Goal: Task Accomplishment & Management: Use online tool/utility

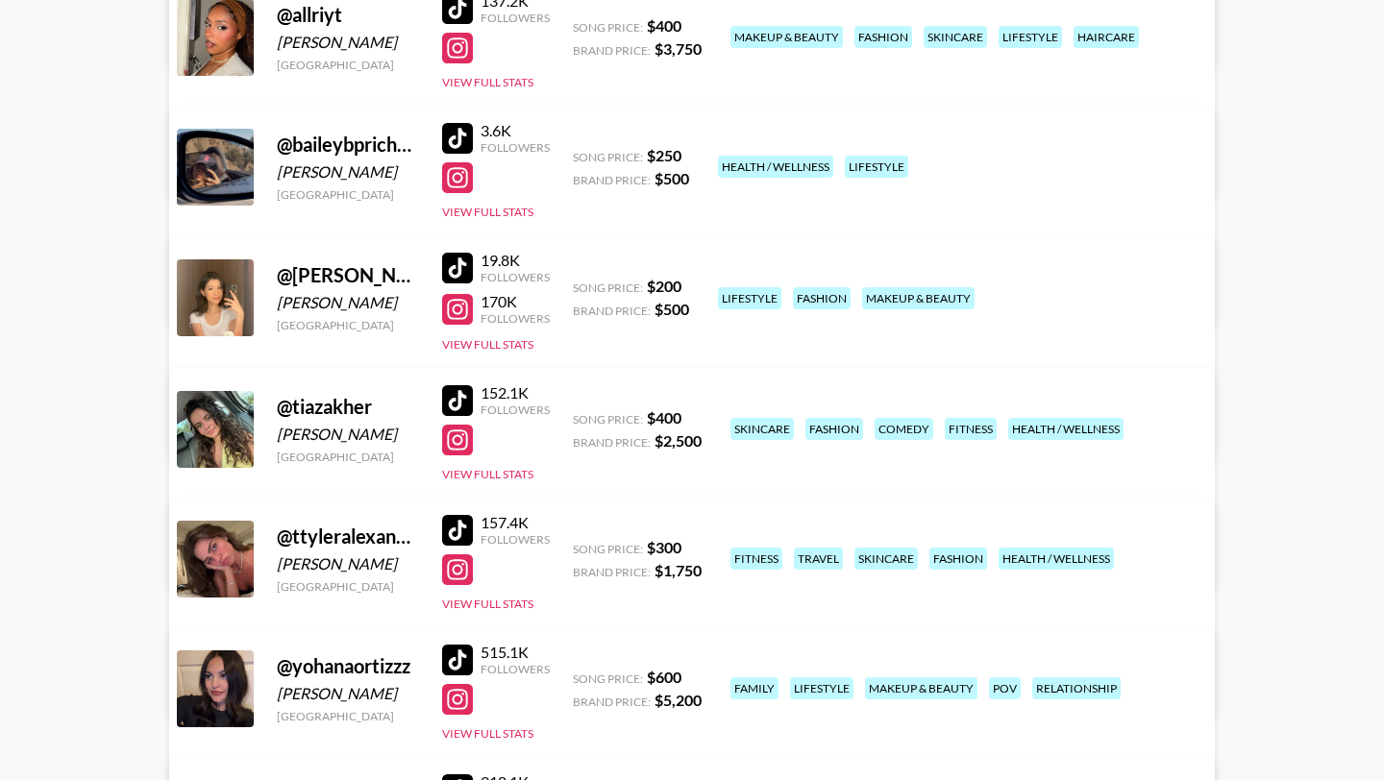
scroll to position [424, 0]
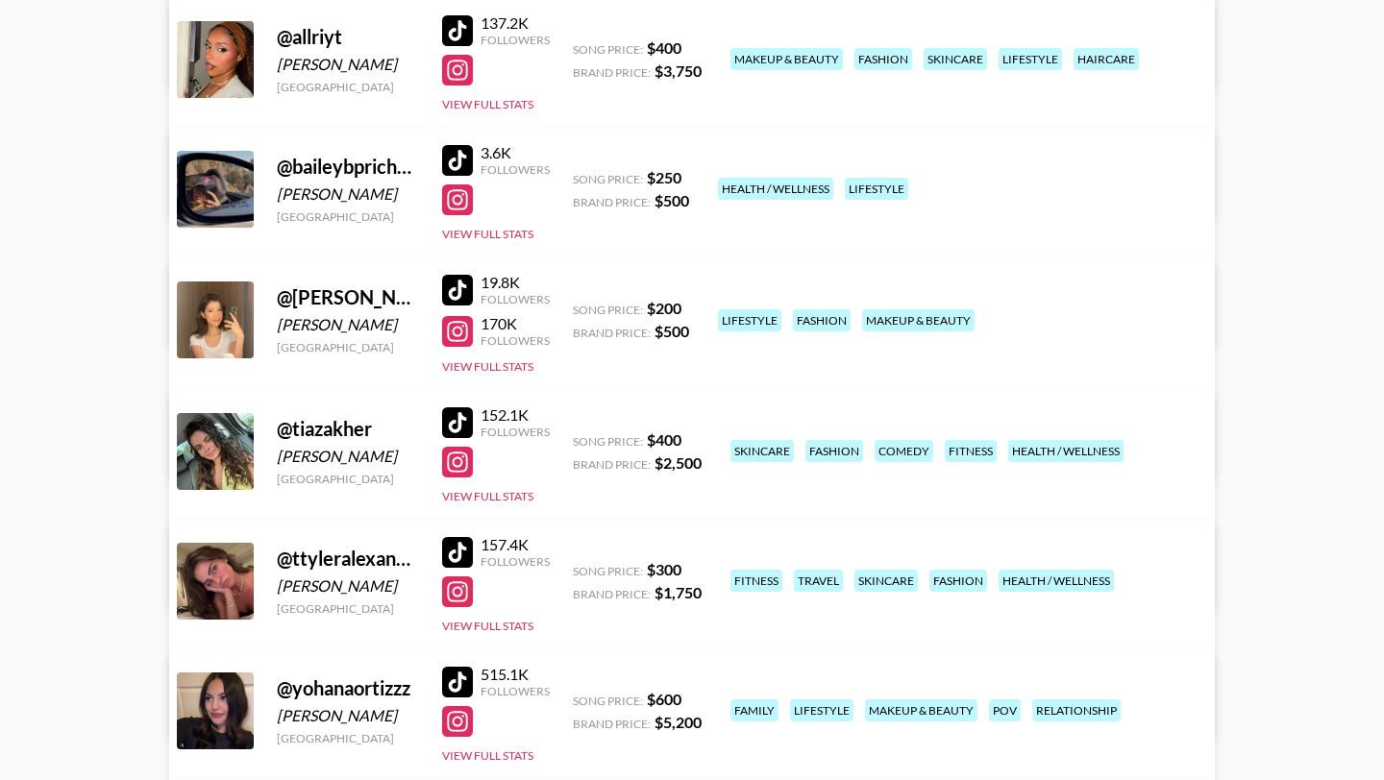
click at [461, 203] on div at bounding box center [457, 199] width 31 height 31
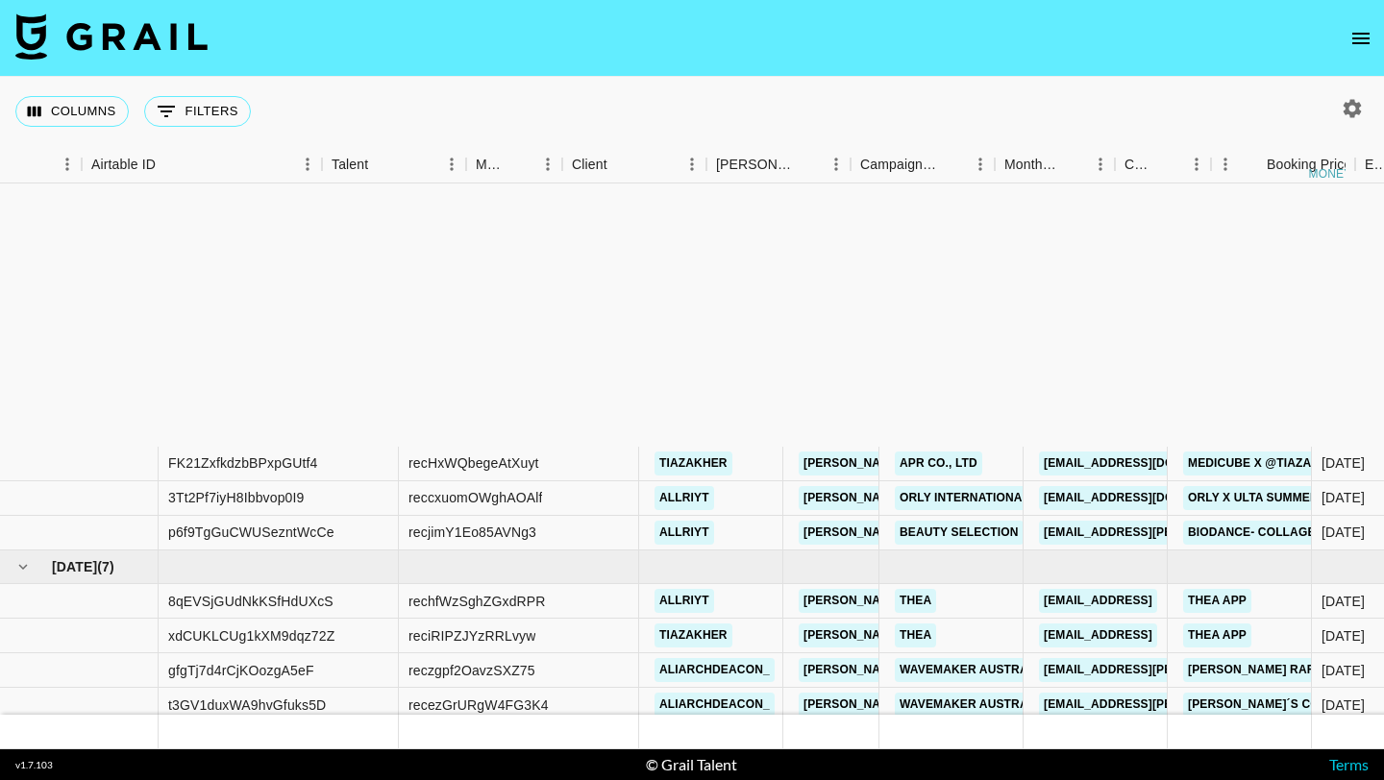
scroll to position [346, 317]
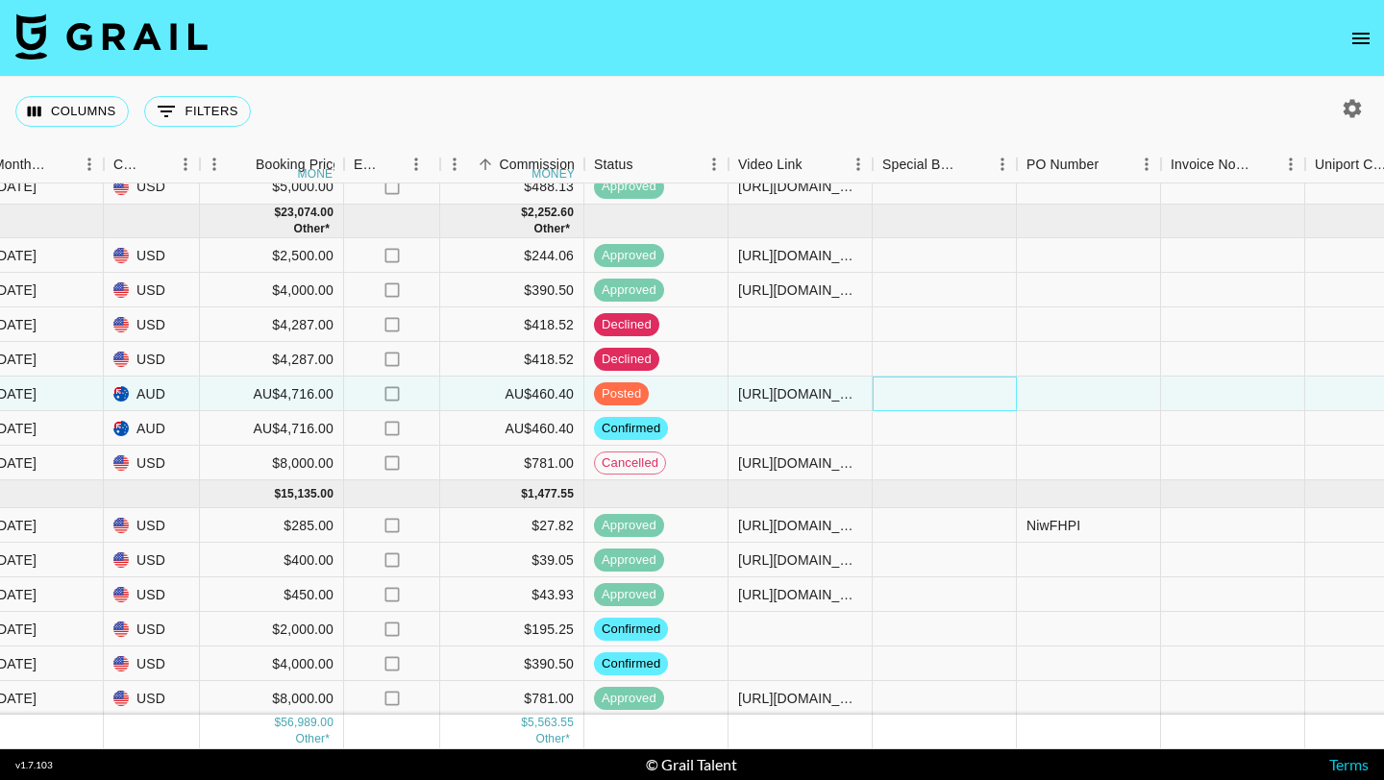
click at [984, 395] on div at bounding box center [944, 394] width 144 height 35
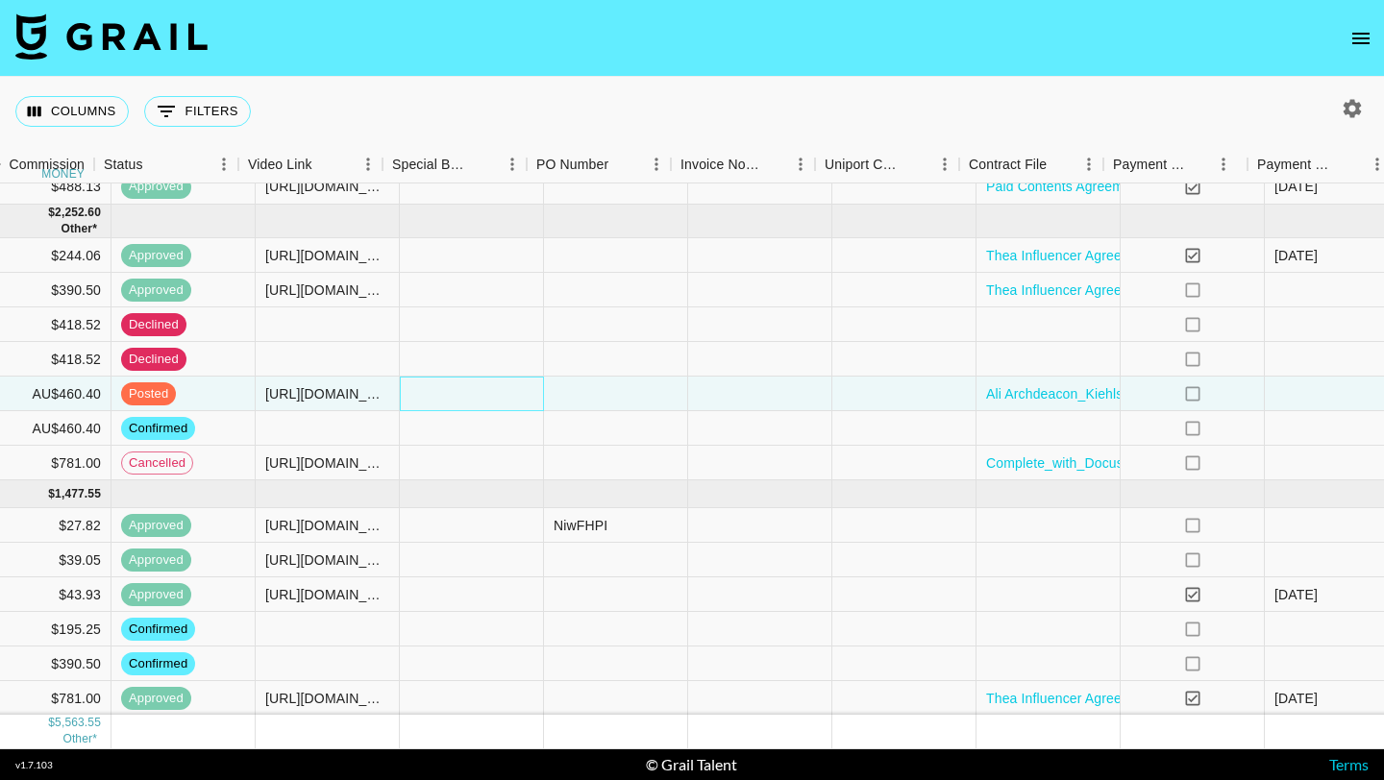
scroll to position [346, 2047]
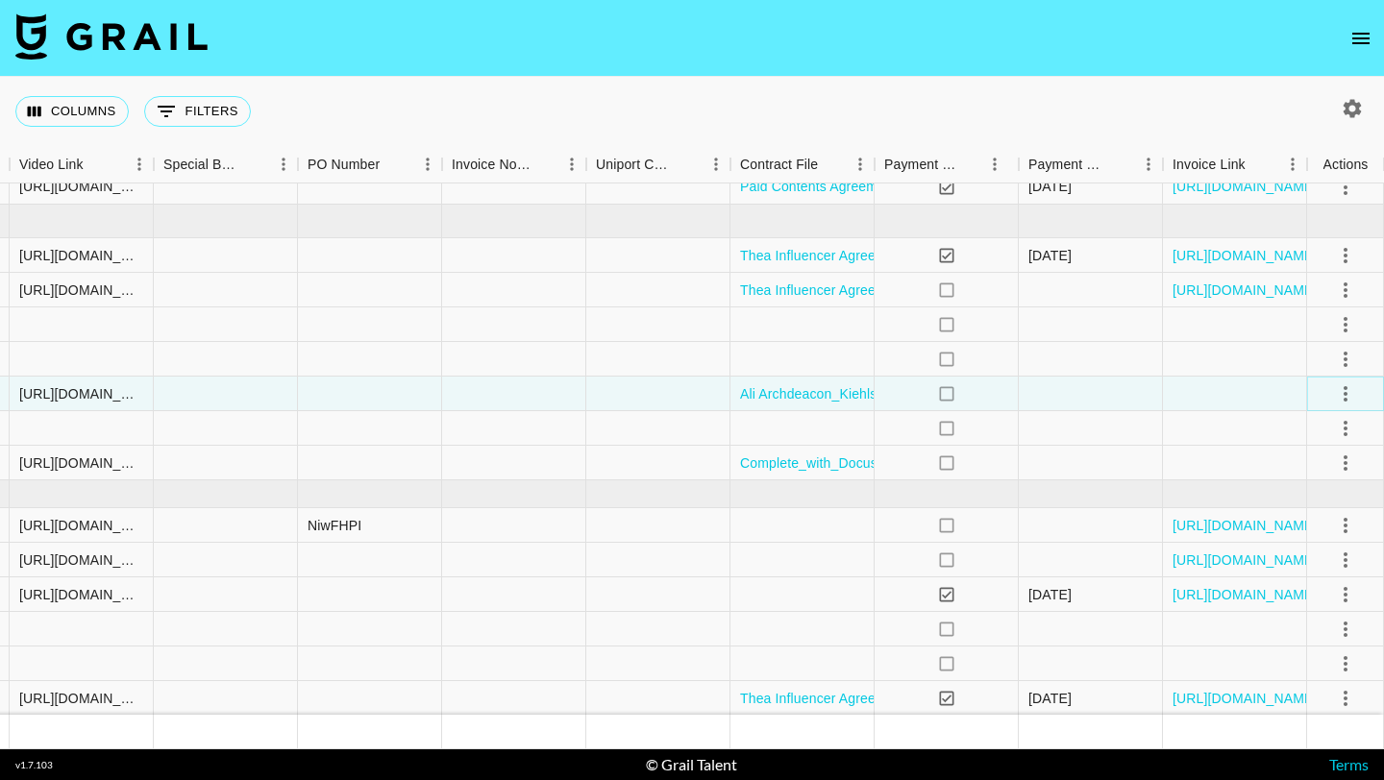
click at [1349, 390] on icon "select merge strategy" at bounding box center [1345, 393] width 23 height 23
click at [1313, 573] on div "Approve" at bounding box center [1303, 573] width 59 height 23
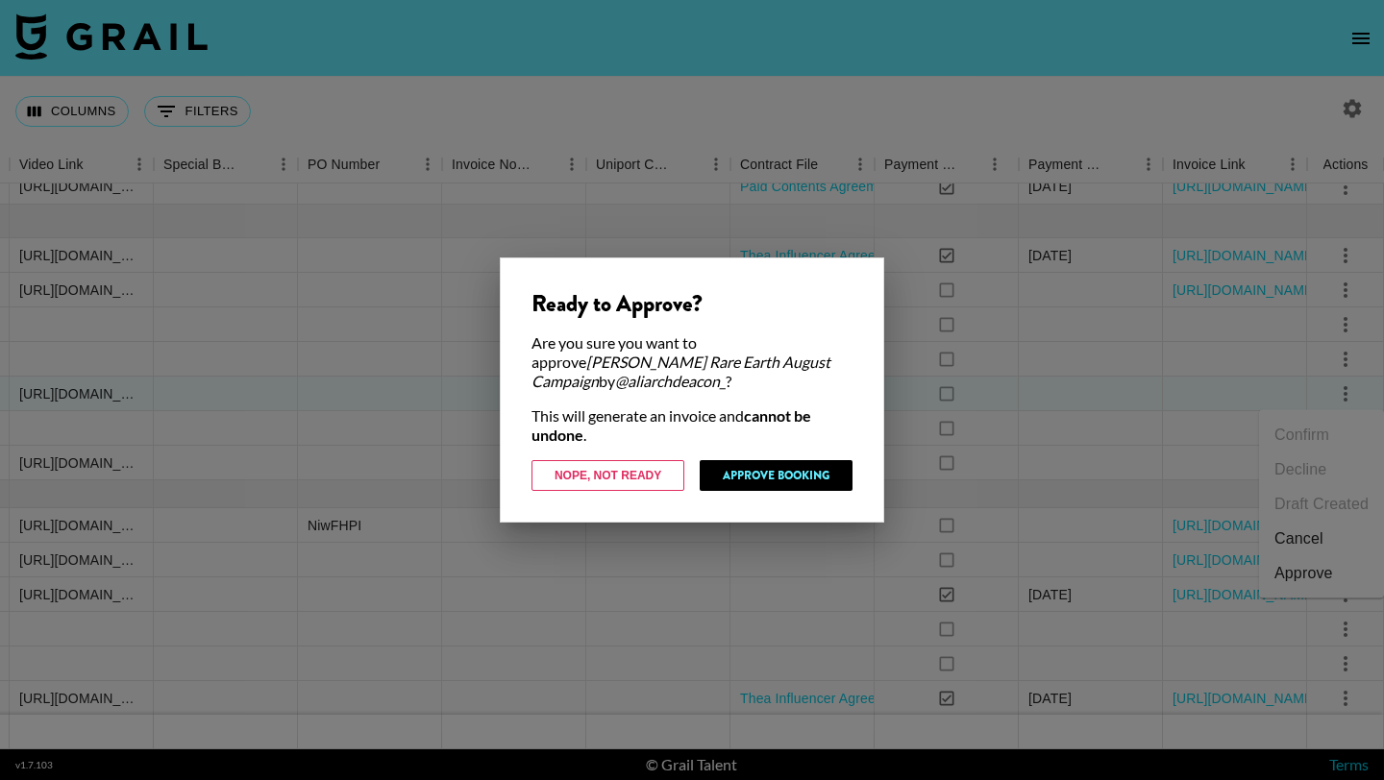
click at [662, 537] on div at bounding box center [692, 390] width 1384 height 780
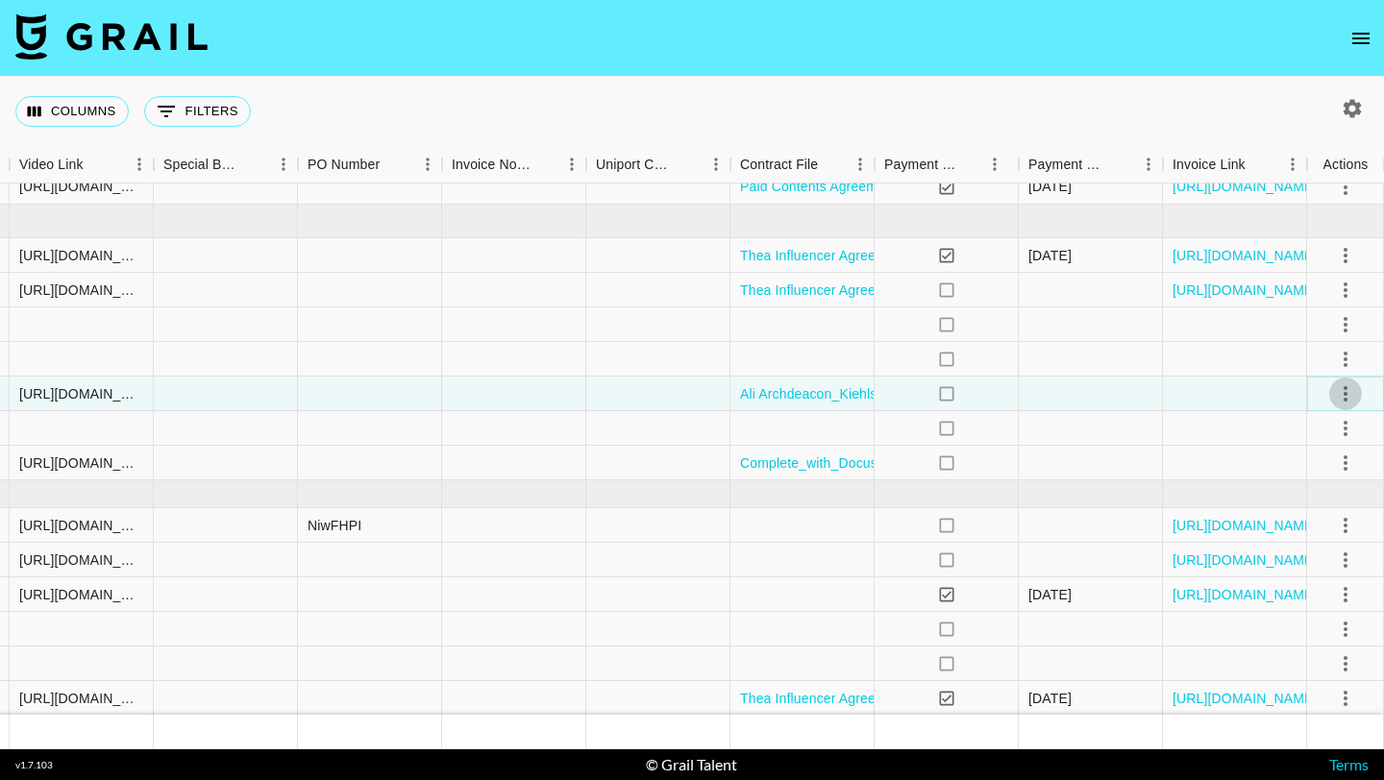
click at [1345, 392] on icon "select merge strategy" at bounding box center [1345, 393] width 4 height 15
click at [1322, 572] on div "Approve" at bounding box center [1303, 573] width 59 height 23
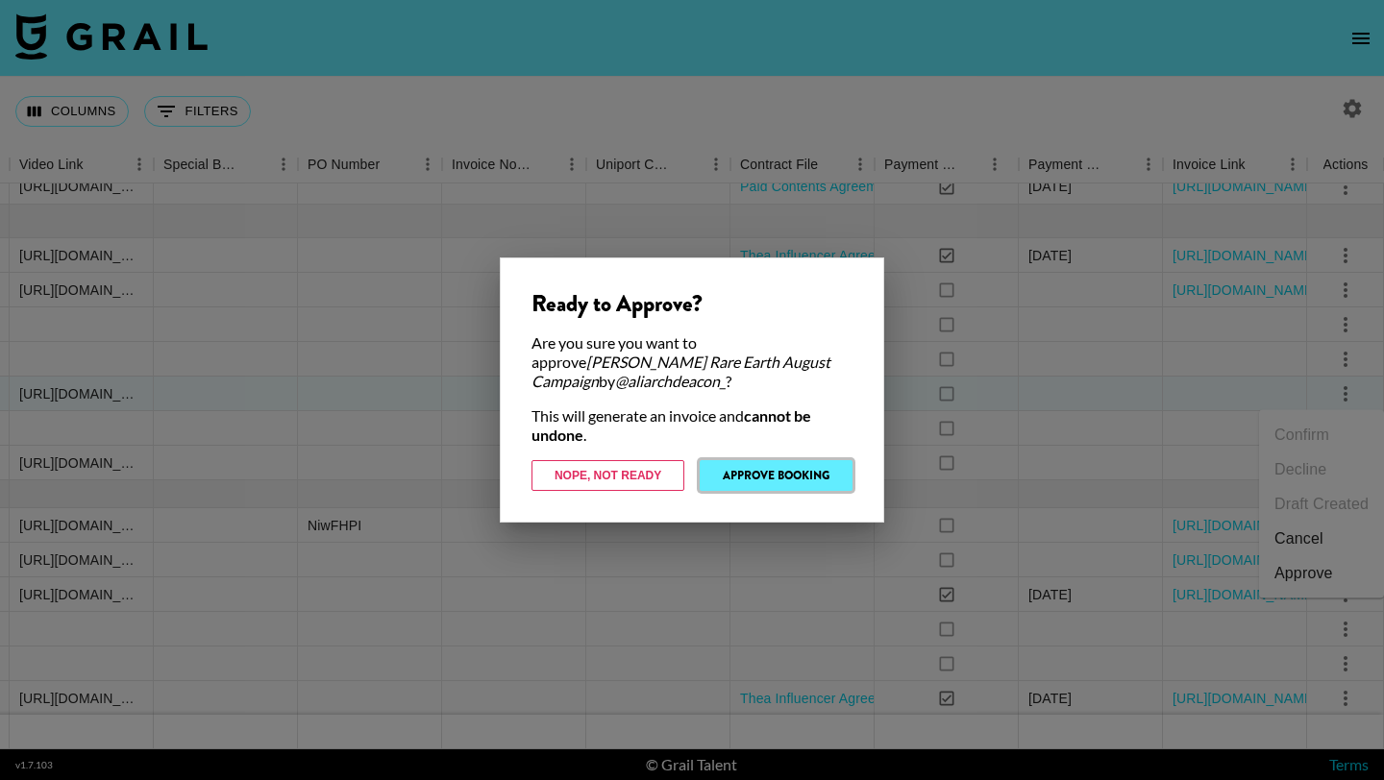
click at [794, 467] on button "Approve Booking" at bounding box center [775, 475] width 153 height 31
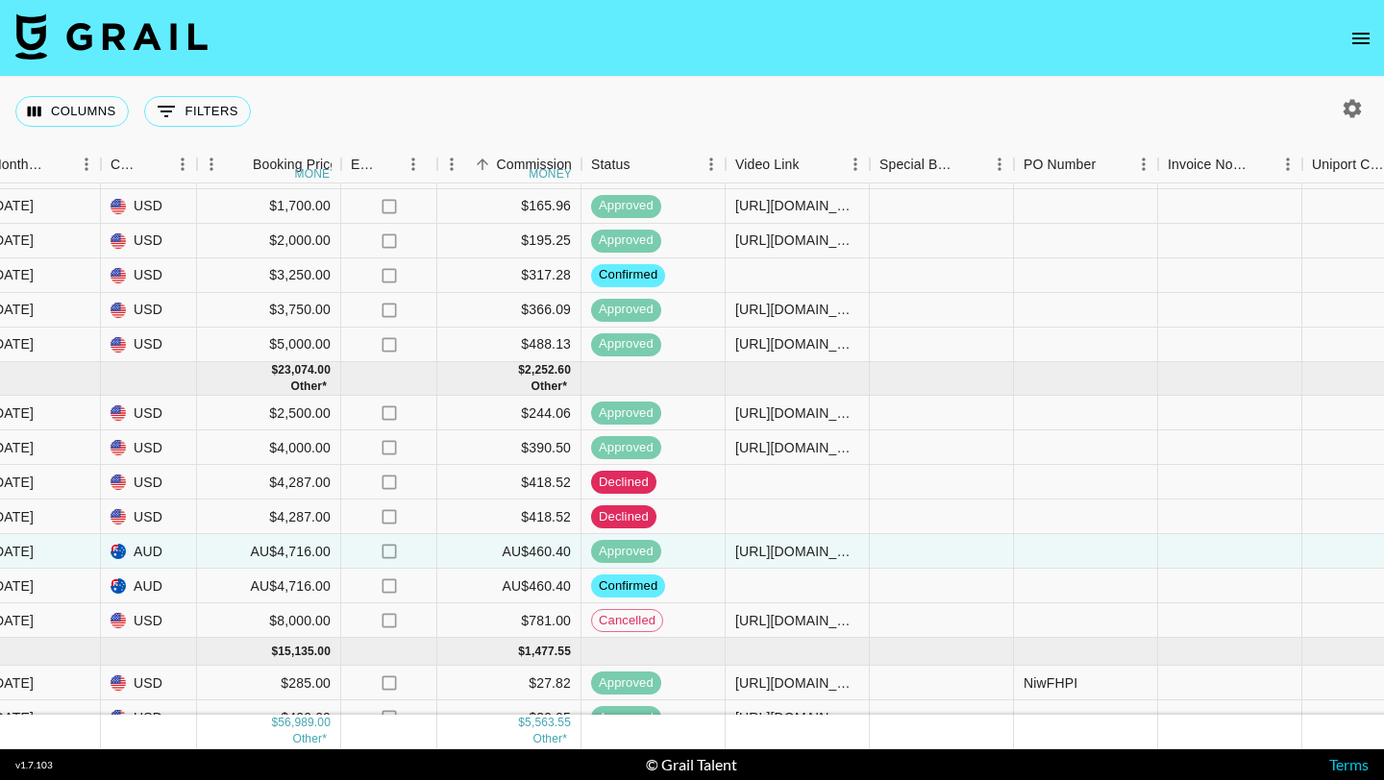
scroll to position [346, 1331]
